Goal: Information Seeking & Learning: Learn about a topic

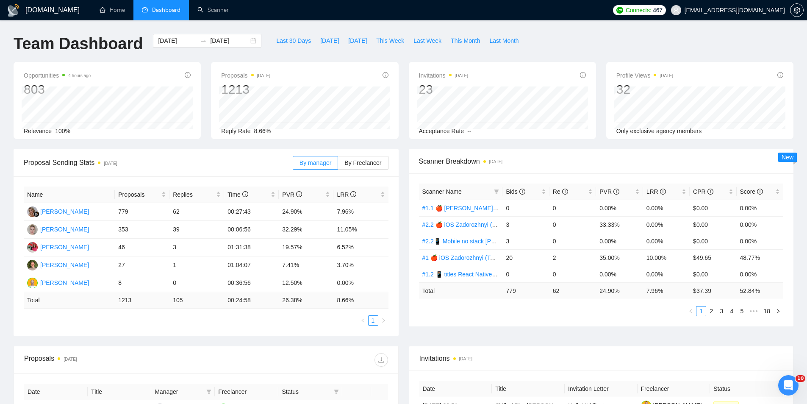
click at [404, 145] on div "Opportunities 4 hours ago 803 Relevance 100% Proposals [DATE] 1213 Reply Rate 8…" at bounding box center [403, 105] width 790 height 87
click at [365, 164] on span "By Freelancer" at bounding box center [363, 162] width 37 height 7
click at [338, 165] on input "By Freelancer" at bounding box center [338, 165] width 0 height 0
drag, startPoint x: 284, startPoint y: 246, endPoint x: 290, endPoint y: 247, distance: 6.2
click at [290, 247] on td "30.47%" at bounding box center [306, 248] width 55 height 18
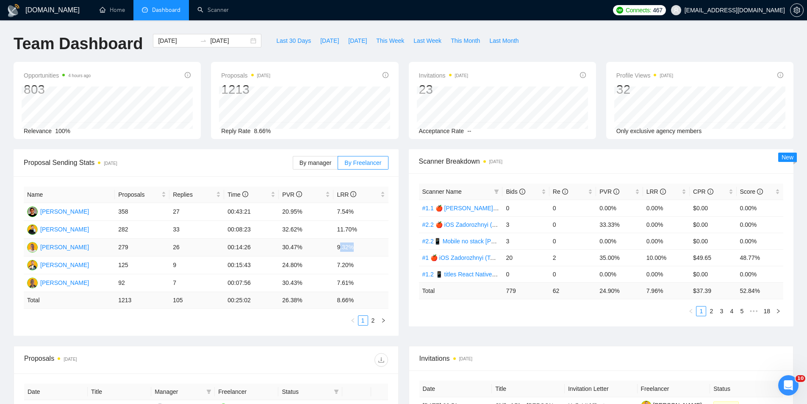
drag, startPoint x: 340, startPoint y: 245, endPoint x: 351, endPoint y: 245, distance: 11.0
click at [351, 245] on td "9.32%" at bounding box center [360, 248] width 55 height 18
click at [373, 253] on td "9.32%" at bounding box center [360, 248] width 55 height 18
click at [404, 137] on div "Invitations [DATE] 23 Acceptance Rate --" at bounding box center [502, 100] width 197 height 77
click at [405, 145] on div "Opportunities 4 hours ago 803 Relevance 100% Proposals [DATE] 1213 Reply Rate 8…" at bounding box center [403, 105] width 790 height 87
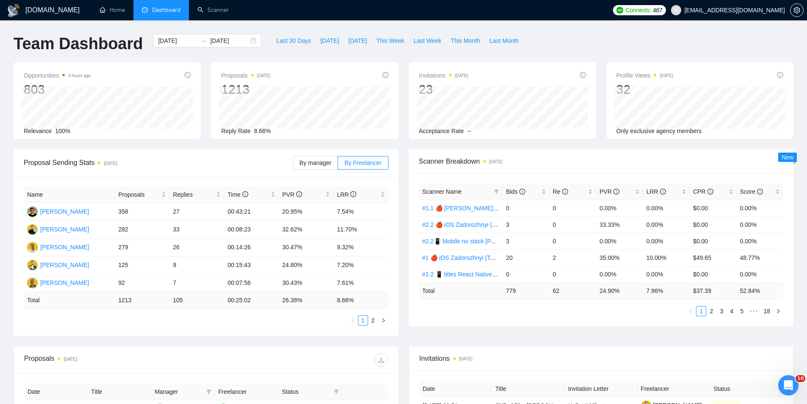
click at [405, 145] on div "Opportunities 4 hours ago 803 Relevance 100% Proposals [DATE] 1213 Reply Rate 8…" at bounding box center [403, 105] width 790 height 87
click at [311, 163] on span "By manager" at bounding box center [316, 162] width 32 height 7
click at [293, 165] on input "By manager" at bounding box center [293, 165] width 0 height 0
click at [291, 41] on span "Last 30 Days" at bounding box center [293, 40] width 35 height 9
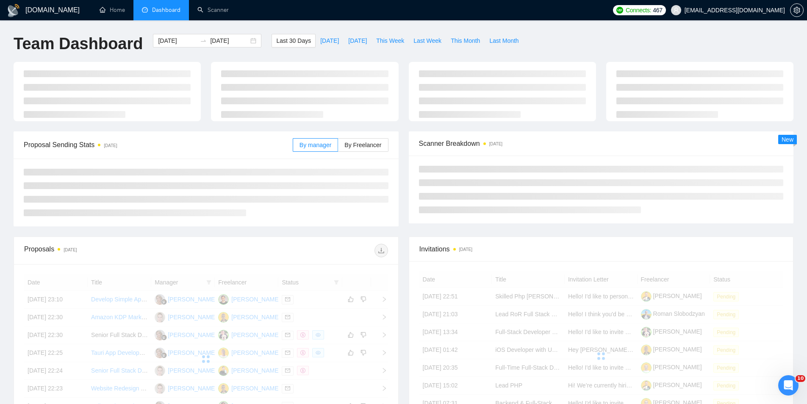
type input "[DATE]"
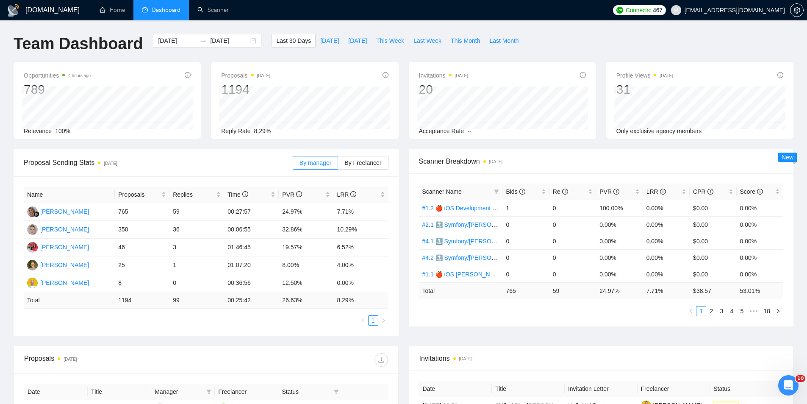
click at [403, 143] on div "Opportunities 4 hours ago 789 Relevance 100% Proposals [DATE] 1194 Reply Rate 8…" at bounding box center [403, 105] width 790 height 87
click at [374, 161] on span "By Freelancer" at bounding box center [363, 162] width 37 height 7
click at [338, 165] on input "By Freelancer" at bounding box center [338, 165] width 0 height 0
click at [403, 146] on div "Opportunities 4 hours ago 789 Relevance 100% Proposals [DATE] 1194 Reply Rate 8…" at bounding box center [403, 105] width 790 height 87
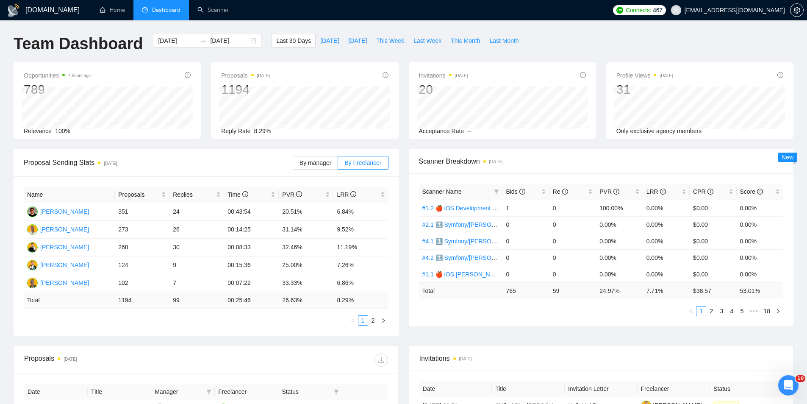
click at [403, 146] on div "Opportunities 4 hours ago 789 Relevance 100% Proposals [DATE] 1194 Reply Rate 8…" at bounding box center [403, 105] width 790 height 87
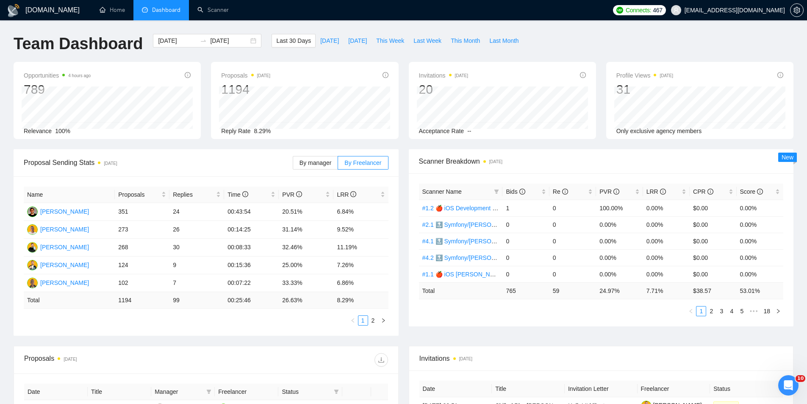
click at [403, 146] on div "Opportunities 4 hours ago 789 Relevance 100% Proposals [DATE] 1194 Reply Rate 8…" at bounding box center [403, 105] width 790 height 87
drag, startPoint x: 179, startPoint y: 230, endPoint x: 175, endPoint y: 228, distance: 4.8
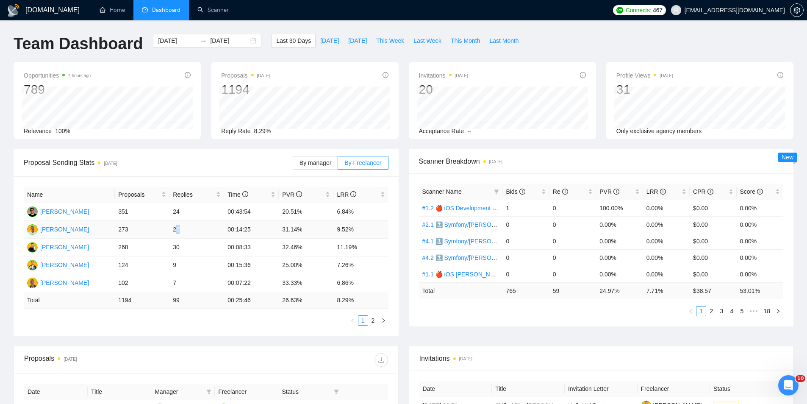
click at [175, 228] on td "26" at bounding box center [197, 230] width 55 height 18
click at [176, 263] on td "9" at bounding box center [197, 265] width 55 height 18
click at [200, 315] on div "Name Proposals Replies Time PVR LRR [PERSON_NAME] 351 24 00:43:54 20.51% 6.84% …" at bounding box center [206, 255] width 365 height 139
click at [214, 320] on ul "1 2" at bounding box center [206, 320] width 365 height 10
drag, startPoint x: 182, startPoint y: 231, endPoint x: 174, endPoint y: 229, distance: 8.3
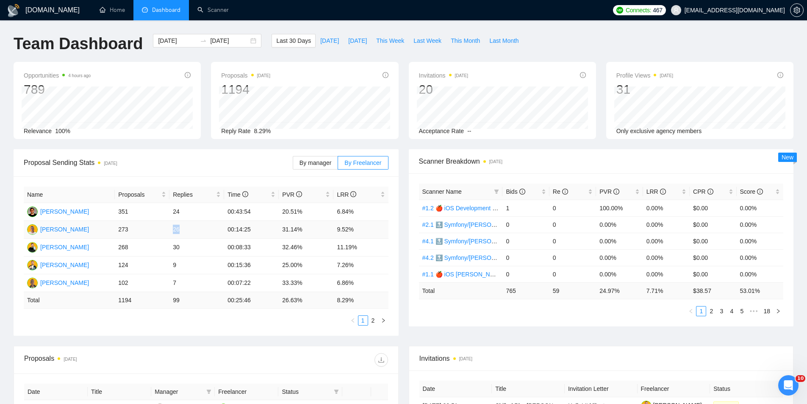
click at [174, 229] on td "26" at bounding box center [197, 230] width 55 height 18
click at [194, 234] on td "26" at bounding box center [197, 230] width 55 height 18
click at [288, 322] on ul "1 2" at bounding box center [206, 320] width 365 height 10
click at [223, 326] on div "Name Proposals Replies Time PVR LRR [PERSON_NAME] 351 24 00:43:54 20.51% 6.84% …" at bounding box center [206, 255] width 385 height 159
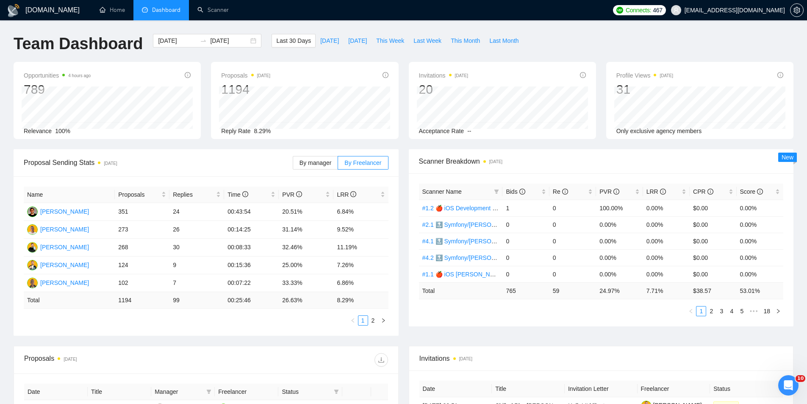
click at [223, 326] on div "Name Proposals Replies Time PVR LRR [PERSON_NAME] 351 24 00:43:54 20.51% 6.84% …" at bounding box center [206, 255] width 385 height 159
click at [209, 318] on ul "1 2" at bounding box center [206, 320] width 365 height 10
click at [208, 318] on ul "1 2" at bounding box center [206, 320] width 365 height 10
click at [173, 283] on td "7" at bounding box center [197, 283] width 55 height 18
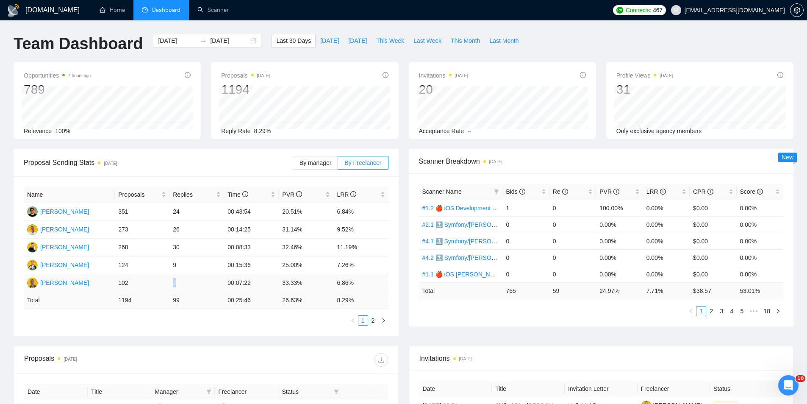
click at [185, 287] on td "7" at bounding box center [197, 283] width 55 height 18
drag, startPoint x: 169, startPoint y: 265, endPoint x: 174, endPoint y: 268, distance: 6.1
click at [174, 268] on tr "[PERSON_NAME] 124 9 00:15:36 25.00% 7.26%" at bounding box center [206, 265] width 365 height 18
click at [182, 266] on td "9" at bounding box center [197, 265] width 55 height 18
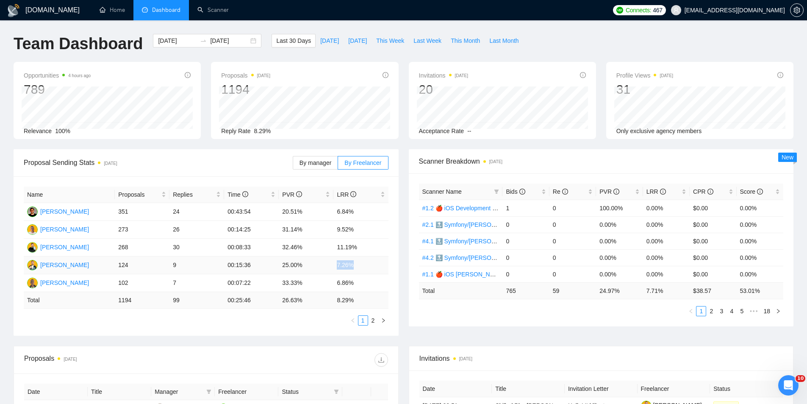
drag, startPoint x: 338, startPoint y: 265, endPoint x: 354, endPoint y: 263, distance: 16.7
click at [353, 263] on td "7.26%" at bounding box center [360, 265] width 55 height 18
click at [361, 261] on td "7.26%" at bounding box center [360, 265] width 55 height 18
click at [359, 269] on td "7.26%" at bounding box center [360, 265] width 55 height 18
click at [356, 284] on td "6.86%" at bounding box center [360, 283] width 55 height 18
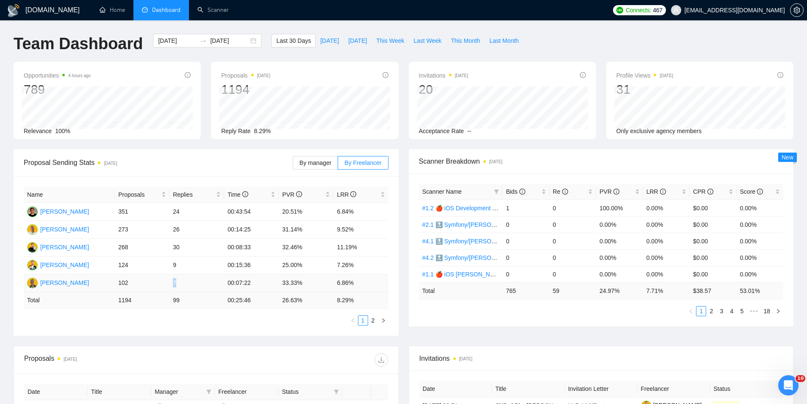
click at [174, 283] on td "7" at bounding box center [197, 283] width 55 height 18
click at [369, 289] on td "6.86%" at bounding box center [360, 283] width 55 height 18
click at [405, 143] on div "Opportunities 4 hours ago 789 Relevance 100% Proposals [DATE] 1194 Reply Rate 8…" at bounding box center [403, 105] width 790 height 87
click at [408, 145] on div "Opportunities 5 hours ago 789 Relevance 100% Proposals [DATE] 1194 Reply Rate 8…" at bounding box center [403, 105] width 790 height 87
click at [396, 10] on ul "Home Dashboard Scanner" at bounding box center [348, 10] width 520 height 20
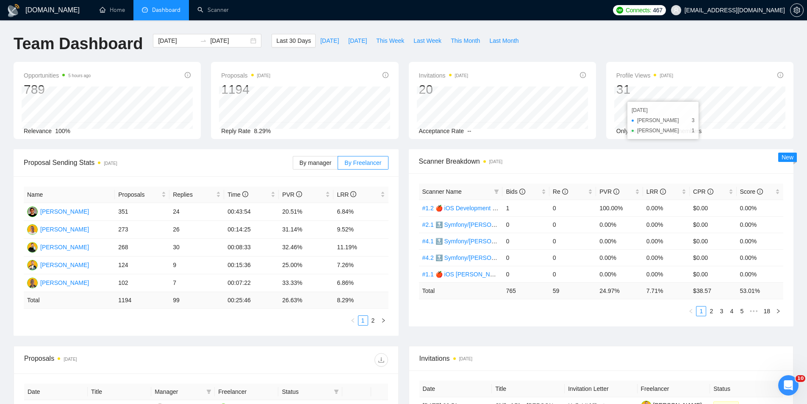
click at [405, 147] on div "Opportunities 5 hours ago 789 Relevance 100% Proposals [DATE] 1194 [DATE] Sent …" at bounding box center [403, 105] width 790 height 87
click at [406, 72] on div "Invitations [DATE] 20 [DATE] [DATE] 0 Acceptance Rate --" at bounding box center [502, 100] width 197 height 77
